Goal: Find specific page/section: Find specific page/section

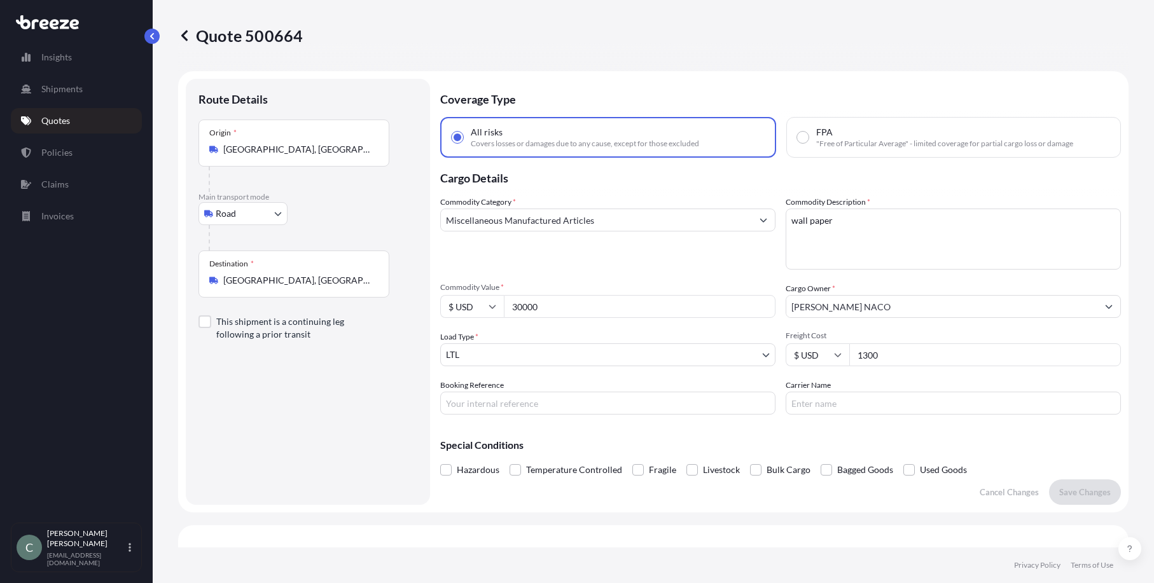
select select "Road"
select select "1"
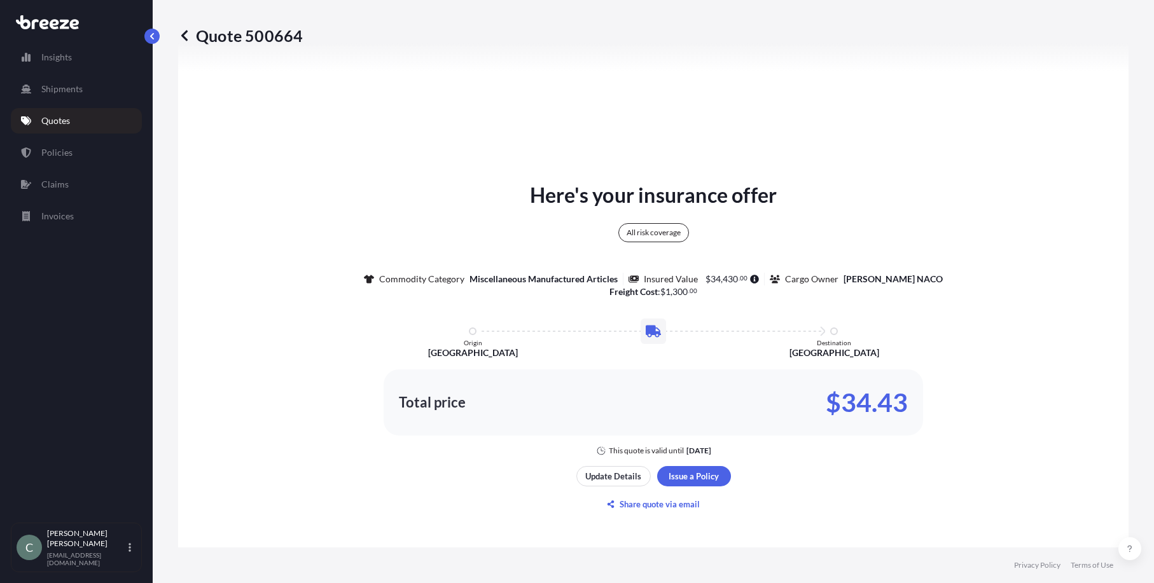
scroll to position [589, 0]
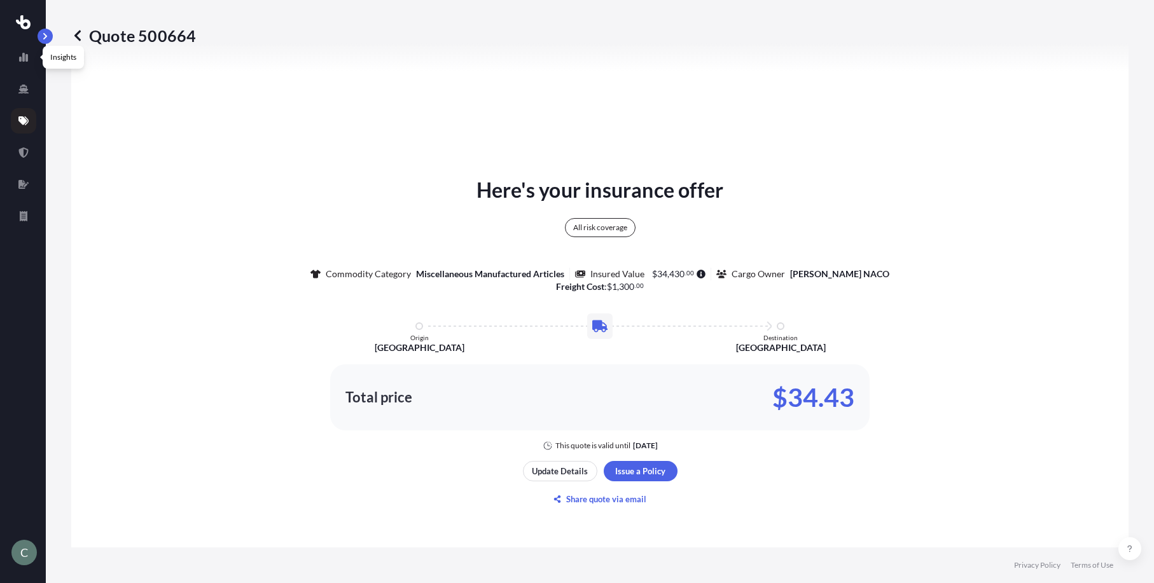
click at [34, 31] on div at bounding box center [23, 22] width 24 height 22
click at [49, 41] on button "button" at bounding box center [45, 36] width 15 height 15
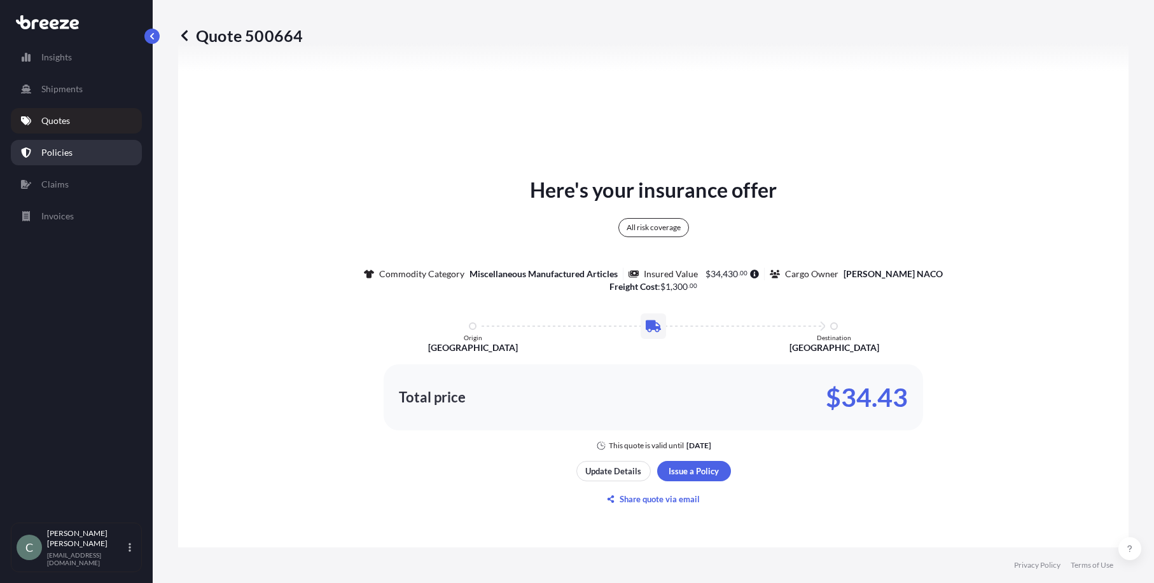
click at [57, 140] on link "Policies" at bounding box center [76, 152] width 131 height 25
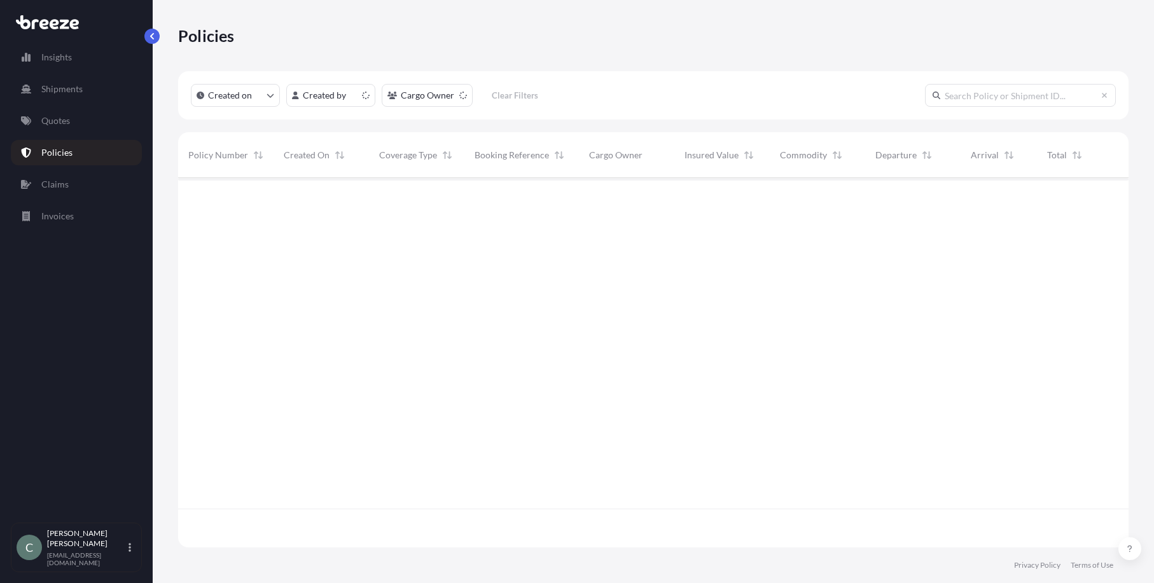
scroll to position [367, 941]
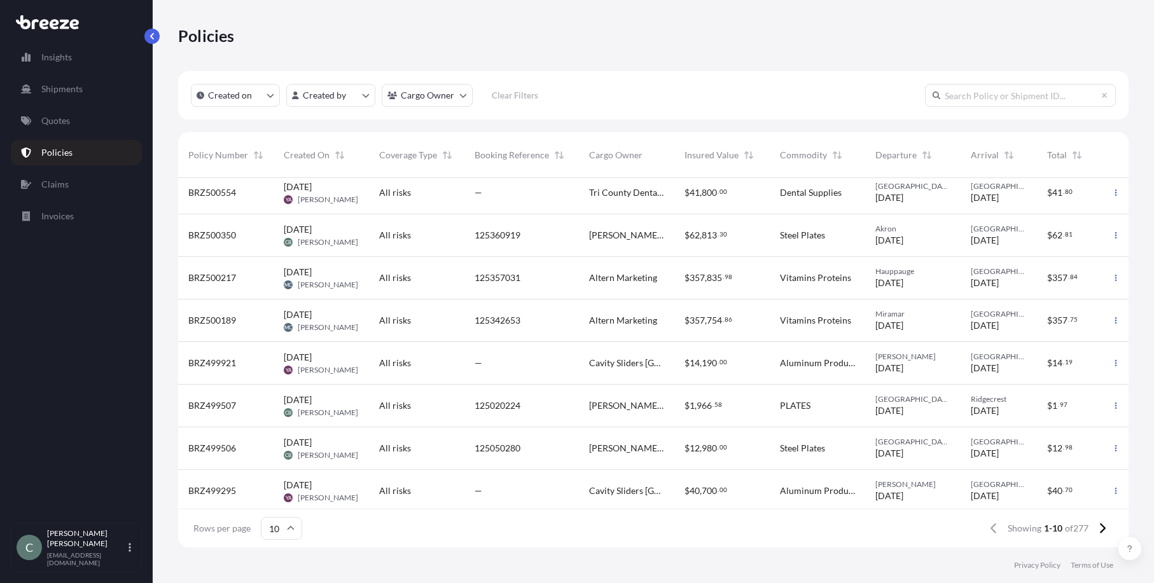
scroll to position [105, 0]
